Goal: Transaction & Acquisition: Subscribe to service/newsletter

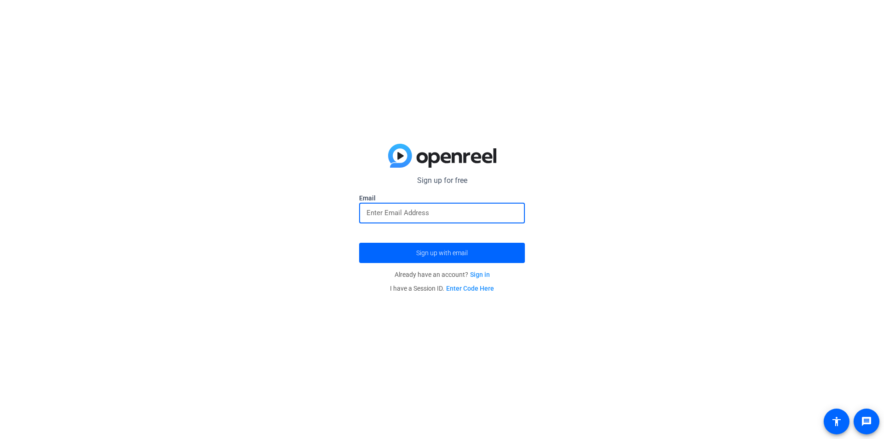
click at [407, 215] on input "email" at bounding box center [441, 212] width 151 height 11
click at [415, 252] on span "submit" at bounding box center [442, 253] width 166 height 22
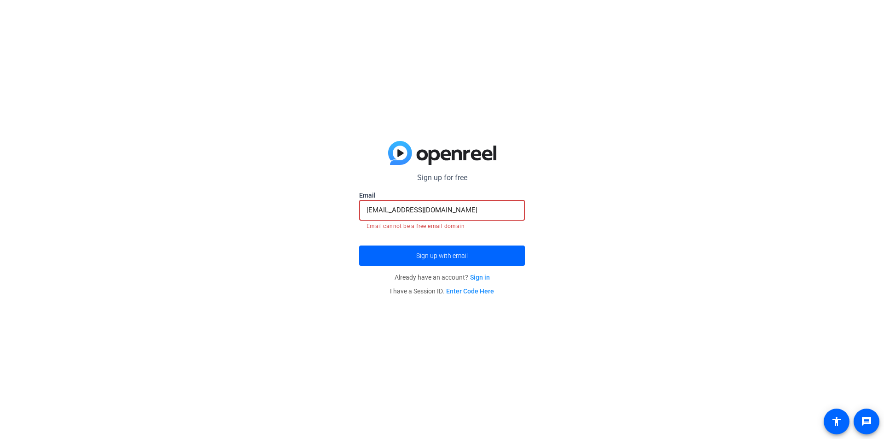
click at [458, 209] on input "[EMAIL_ADDRESS][DOMAIN_NAME]" at bounding box center [441, 209] width 151 height 11
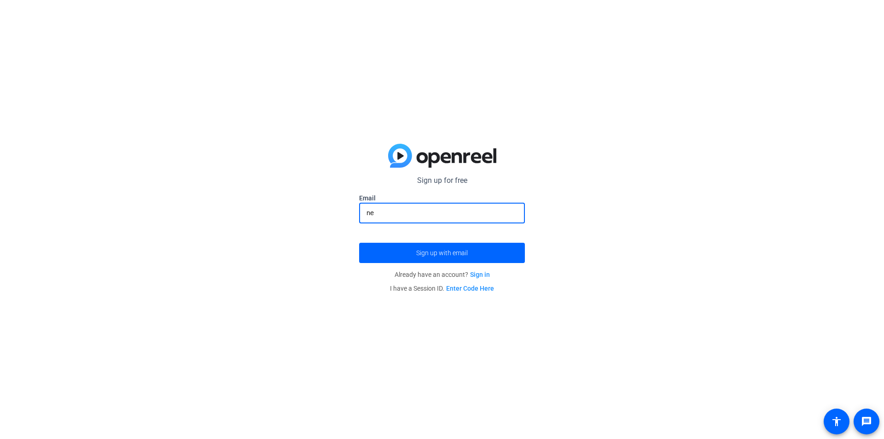
type input "n"
click at [431, 253] on span "Sign up with email" at bounding box center [442, 253] width 52 height 0
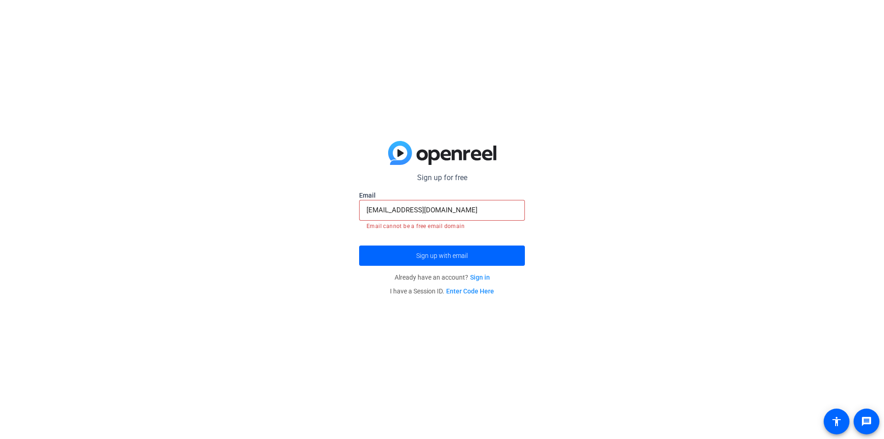
click at [439, 215] on input "[EMAIL_ADDRESS][DOMAIN_NAME]" at bounding box center [441, 209] width 151 height 11
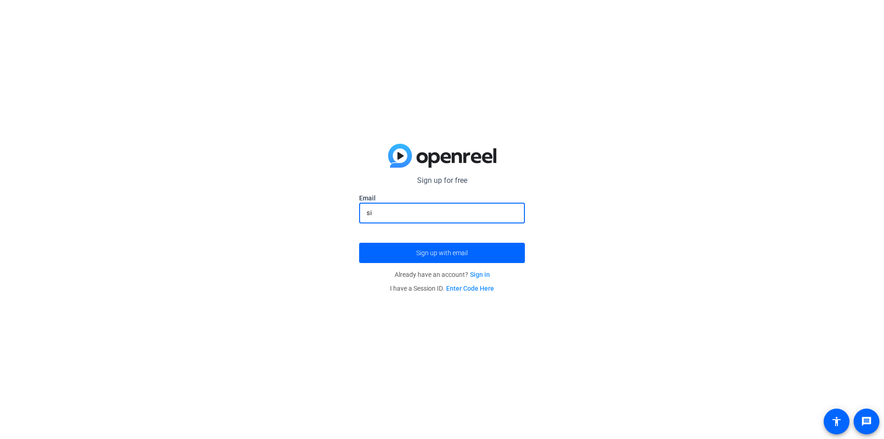
type input "s"
type input "[EMAIL_ADDRESS][DOMAIN_NAME]"
click at [477, 243] on span "submit" at bounding box center [442, 253] width 166 height 22
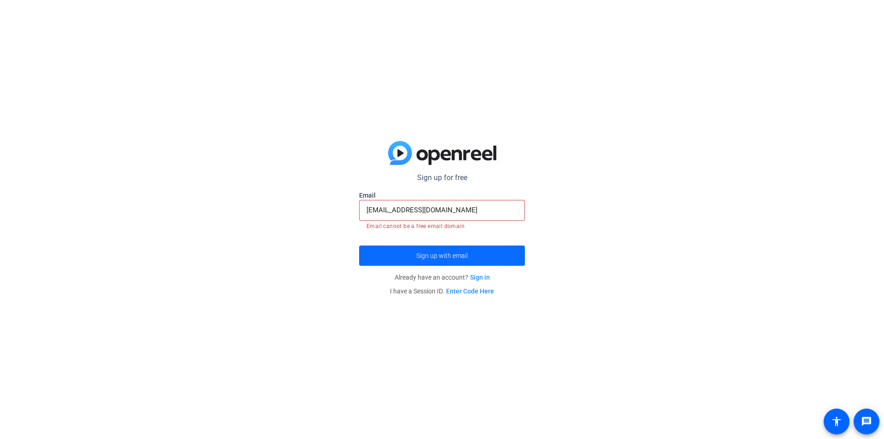
click at [481, 255] on span "submit" at bounding box center [442, 255] width 166 height 22
